Goal: Information Seeking & Learning: Learn about a topic

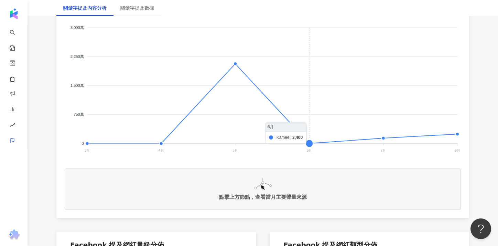
scroll to position [162, 0]
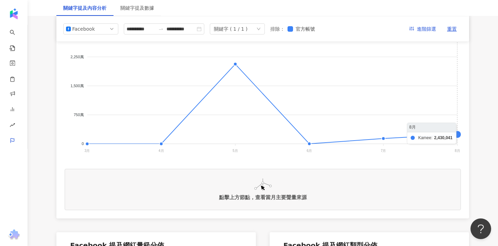
click at [455, 131] on foreignobject at bounding box center [263, 87] width 396 height 138
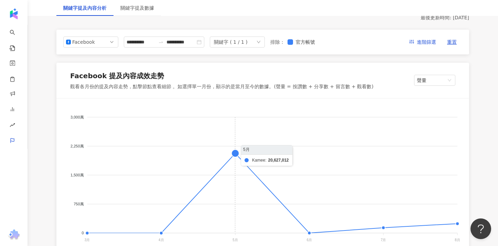
scroll to position [61, 0]
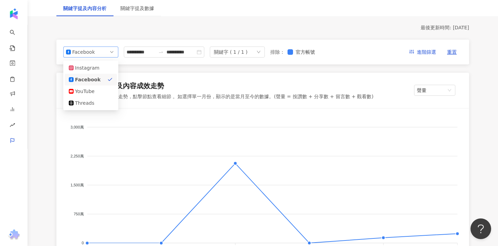
click at [94, 54] on div "Facebook" at bounding box center [83, 52] width 22 height 10
click at [93, 66] on div "Instagram" at bounding box center [86, 68] width 22 height 8
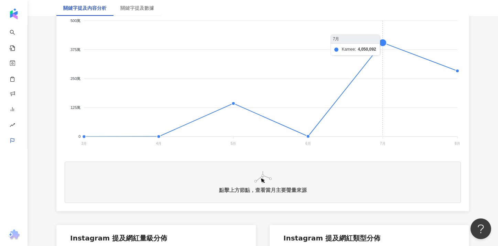
scroll to position [172, 0]
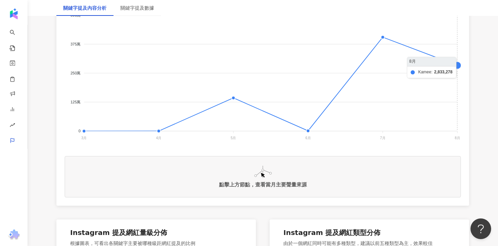
click at [457, 67] on foreignobject at bounding box center [263, 74] width 396 height 138
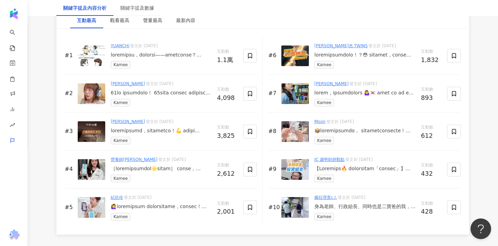
scroll to position [1088, 0]
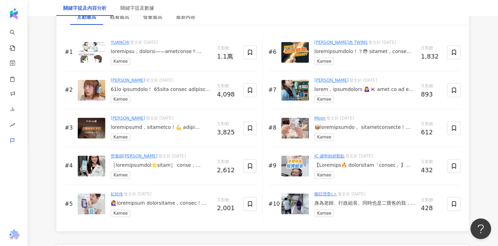
click at [123, 154] on link "營養師[PERSON_NAME]" at bounding box center [134, 155] width 47 height 5
click at [193, 164] on div at bounding box center [161, 165] width 101 height 7
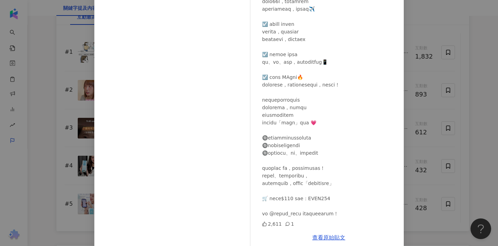
scroll to position [63, 0]
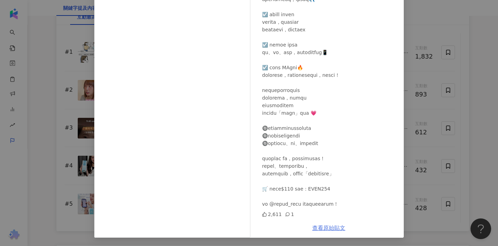
click at [321, 226] on link "查看原始貼文" at bounding box center [328, 227] width 33 height 7
click at [432, 97] on div "營養師[PERSON_NAME] [DATE] 2,611 1 查看原始貼文" at bounding box center [249, 123] width 498 height 246
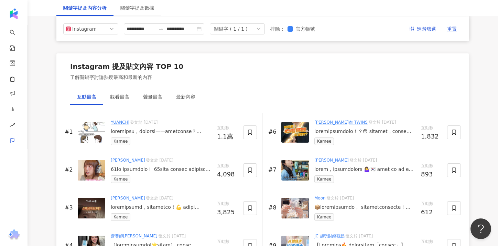
scroll to position [1005, 0]
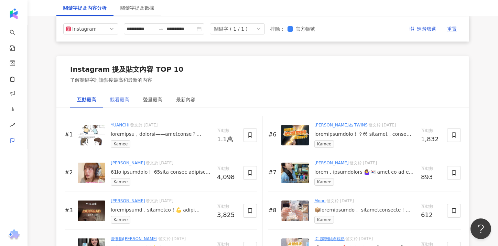
click at [119, 104] on div "觀看最高" at bounding box center [119, 100] width 33 height 16
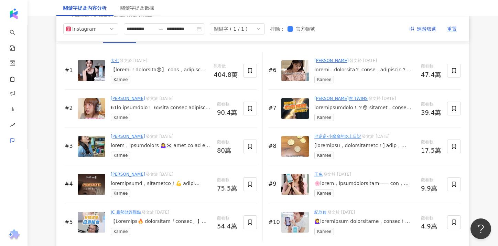
scroll to position [1034, 0]
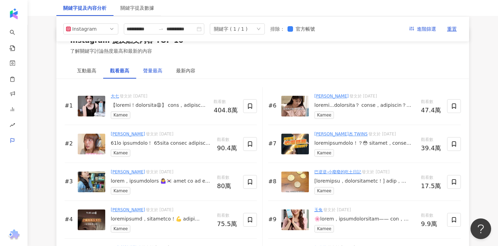
click at [155, 72] on div "聲量最高" at bounding box center [152, 71] width 19 height 8
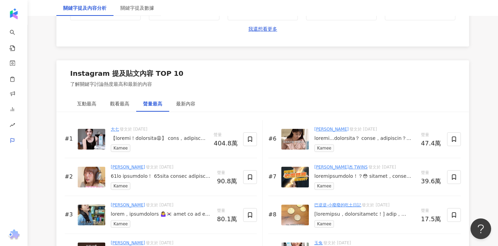
scroll to position [1002, 0]
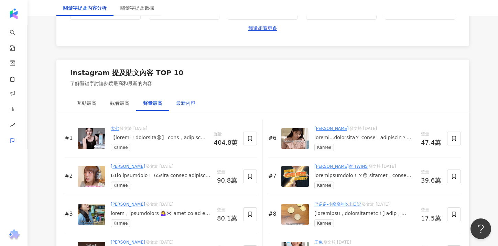
click at [184, 106] on div "最新內容" at bounding box center [185, 103] width 19 height 8
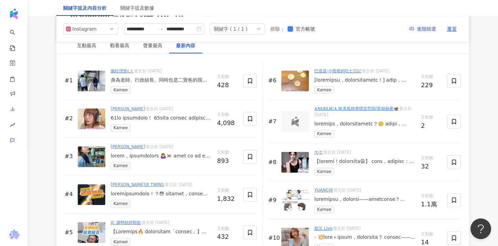
scroll to position [1019, 0]
